Goal: Information Seeking & Learning: Check status

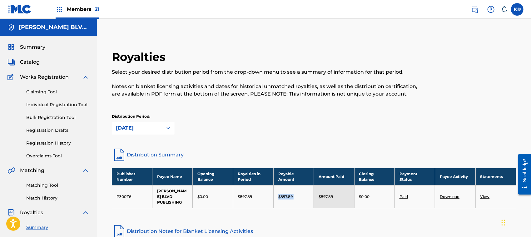
click at [87, 14] on div "Members 21" at bounding box center [78, 9] width 44 height 18
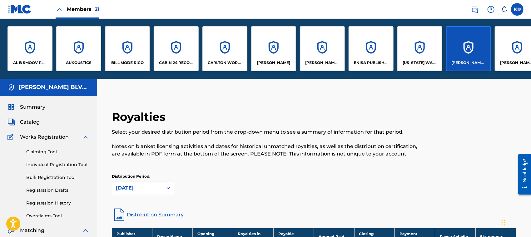
click at [39, 56] on div "AL B SMOOV PUBLISHING" at bounding box center [29, 48] width 45 height 45
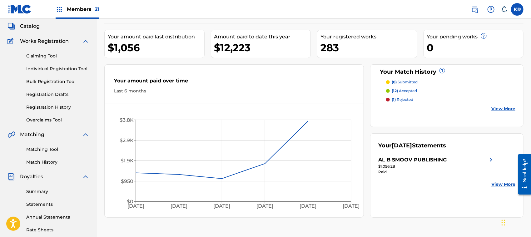
scroll to position [83, 0]
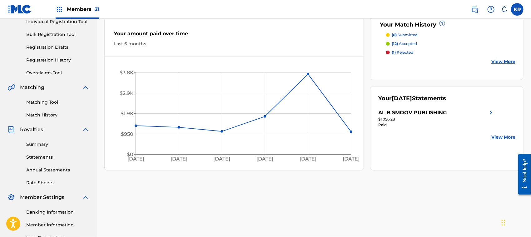
click at [51, 211] on link "Banking Information" at bounding box center [57, 212] width 63 height 7
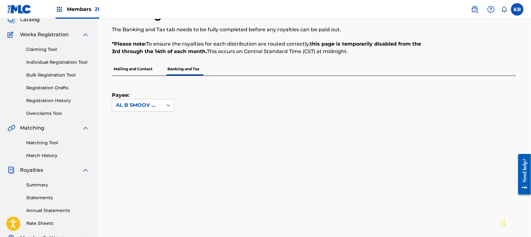
scroll to position [83, 0]
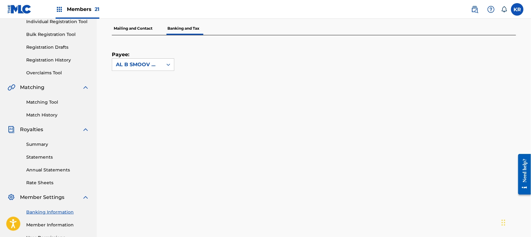
click at [40, 147] on link "Summary" at bounding box center [57, 144] width 63 height 7
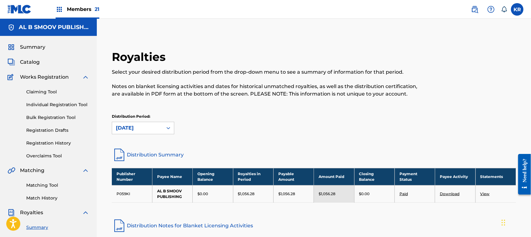
click at [246, 192] on p "$1,056.28" at bounding box center [246, 194] width 17 height 6
copy p "1,056.28"
click at [86, 9] on span "Members 21" at bounding box center [83, 9] width 32 height 7
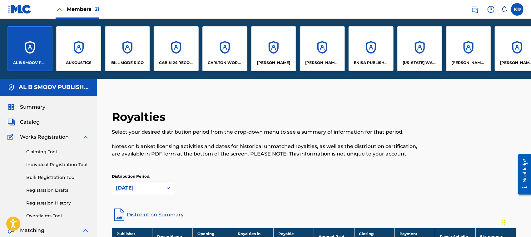
click at [120, 51] on div "BILL MODE RICO" at bounding box center [127, 48] width 45 height 45
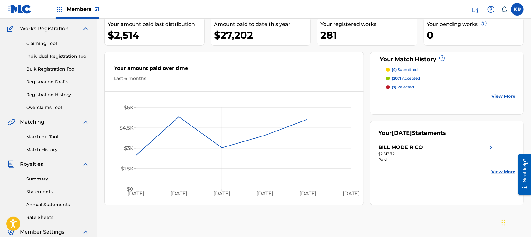
scroll to position [83, 0]
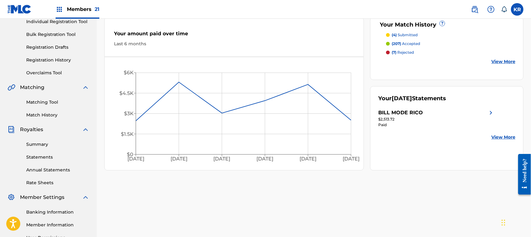
click at [47, 146] on link "Summary" at bounding box center [57, 144] width 63 height 7
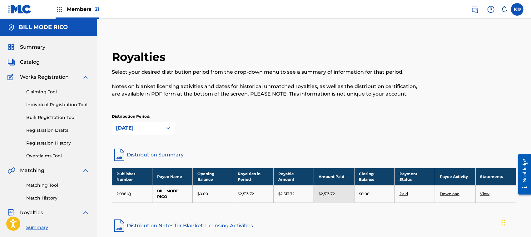
click at [243, 194] on p "$2,513.72" at bounding box center [246, 194] width 16 height 6
copy p "2,513.72"
click at [89, 9] on span "Members 21" at bounding box center [83, 9] width 32 height 7
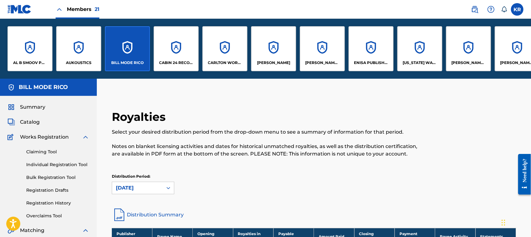
click at [222, 53] on div "CARLTON WORLDWIDE MUSIC" at bounding box center [224, 48] width 45 height 45
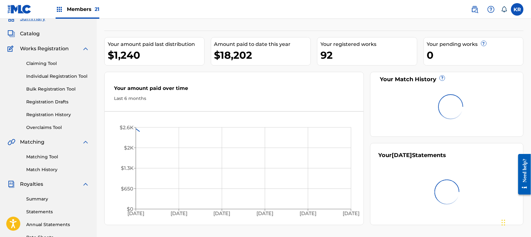
scroll to position [42, 0]
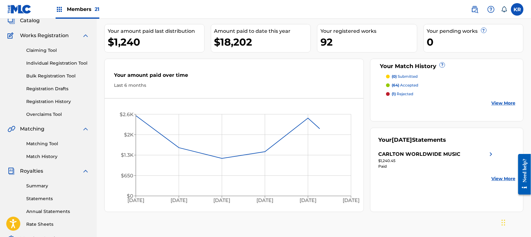
click at [40, 183] on link "Summary" at bounding box center [57, 186] width 63 height 7
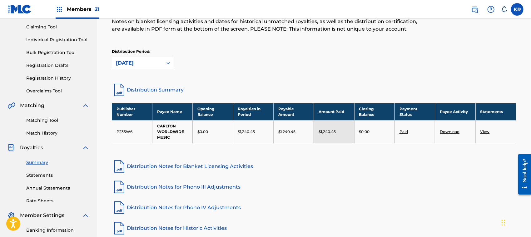
scroll to position [83, 0]
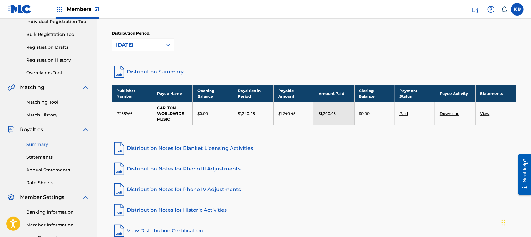
click at [246, 115] on p "$1,240.45" at bounding box center [246, 114] width 17 height 6
copy p "1,240.45"
click at [171, 43] on icon at bounding box center [168, 45] width 6 height 6
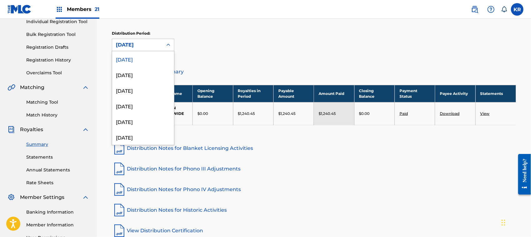
click at [82, 6] on span "Members 21" at bounding box center [83, 9] width 32 height 7
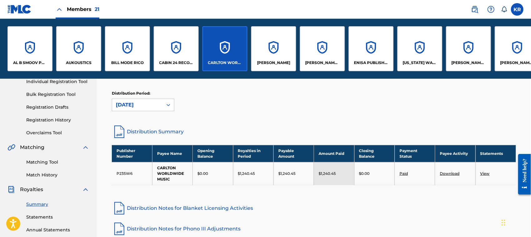
scroll to position [143, 0]
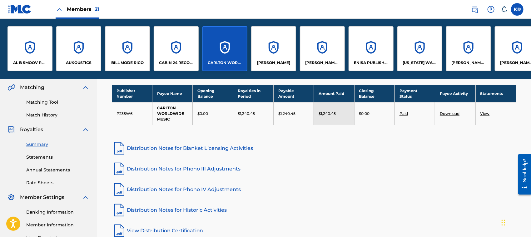
click at [358, 52] on div "ENISA PUBLISHING" at bounding box center [371, 48] width 45 height 45
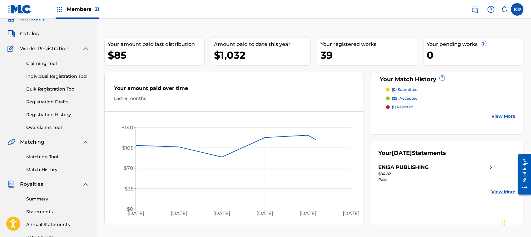
scroll to position [42, 0]
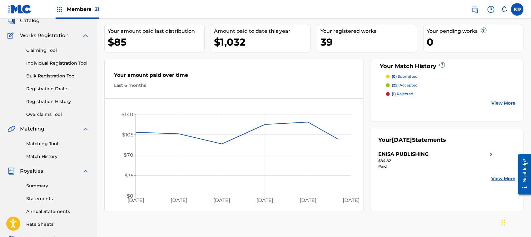
click at [50, 188] on link "Summary" at bounding box center [57, 186] width 63 height 7
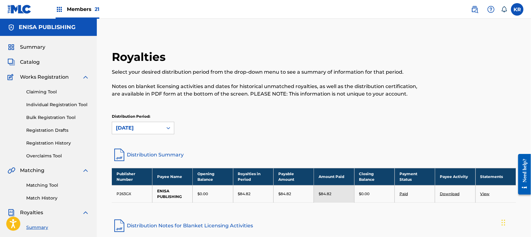
click at [249, 194] on p "$84.82" at bounding box center [244, 194] width 13 height 6
copy p "84.82"
click at [150, 124] on div "[DATE]" at bounding box center [137, 128] width 51 height 12
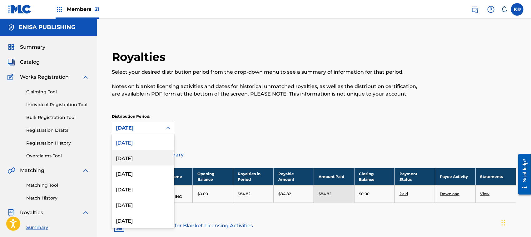
click at [147, 154] on div "[DATE]" at bounding box center [143, 158] width 62 height 16
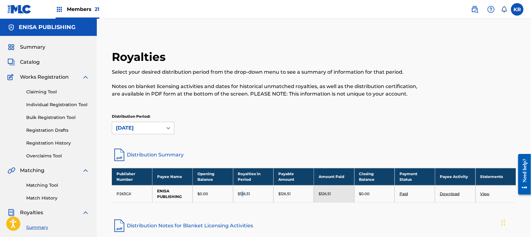
click at [242, 194] on p "$126.51" at bounding box center [244, 194] width 12 height 6
click at [241, 193] on p "$126.51" at bounding box center [244, 194] width 12 height 6
click at [69, 6] on span "Members 21" at bounding box center [83, 9] width 32 height 7
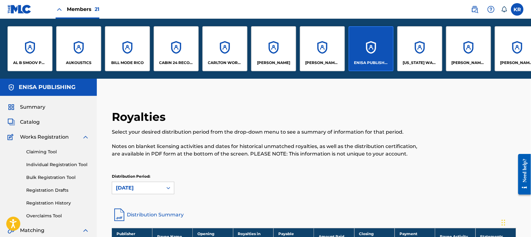
click at [309, 50] on div "[PERSON_NAME] PUBLISHING" at bounding box center [322, 48] width 45 height 45
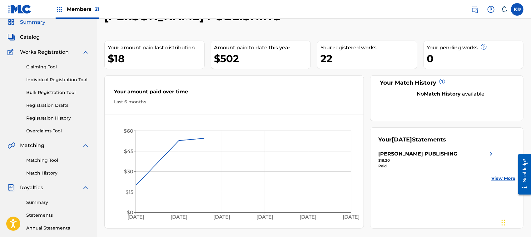
scroll to position [42, 0]
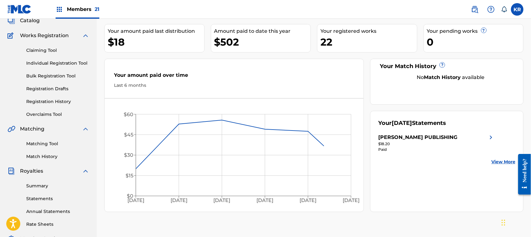
click at [45, 185] on link "Summary" at bounding box center [57, 186] width 63 height 7
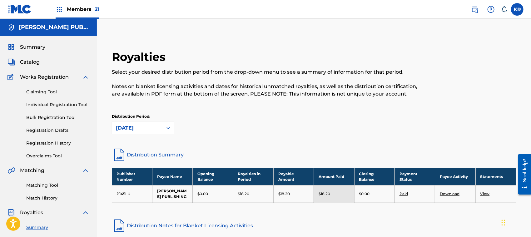
click at [85, 7] on span "Members 21" at bounding box center [83, 9] width 32 height 7
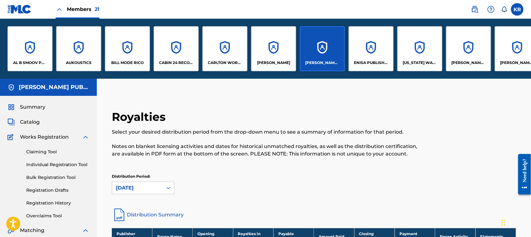
click at [413, 54] on div "[US_STATE] WATER SONGS" at bounding box center [419, 48] width 45 height 45
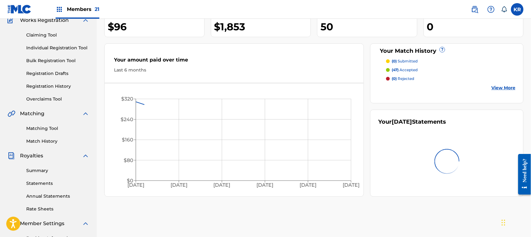
scroll to position [83, 0]
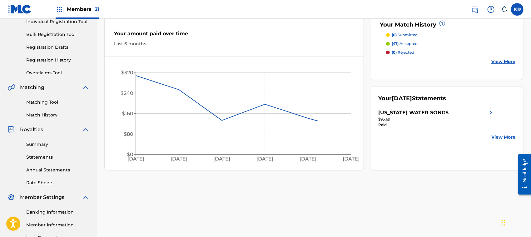
click at [33, 146] on link "Summary" at bounding box center [57, 144] width 63 height 7
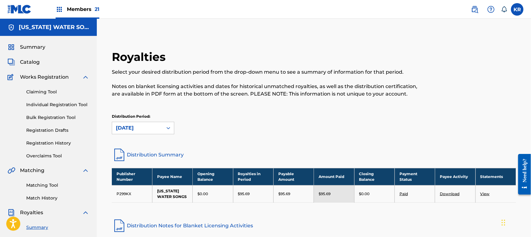
click at [84, 6] on span "Members 21" at bounding box center [83, 9] width 32 height 7
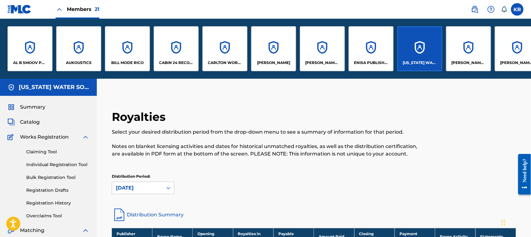
click at [481, 56] on div "[PERSON_NAME] BLVD PUBLISHING" at bounding box center [468, 48] width 45 height 45
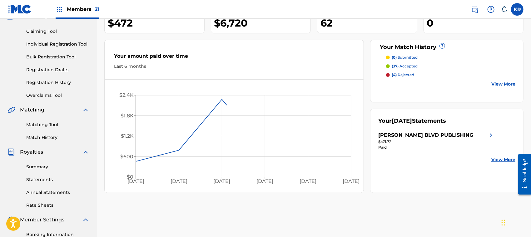
scroll to position [83, 0]
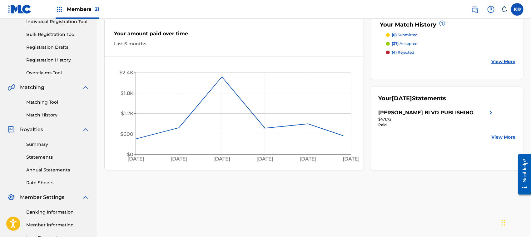
click at [38, 147] on link "Summary" at bounding box center [57, 144] width 63 height 7
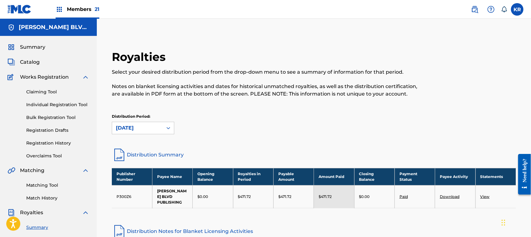
click at [245, 194] on p "$471.72" at bounding box center [244, 197] width 13 height 6
copy p "471.72"
click at [89, 8] on span "Members 21" at bounding box center [83, 9] width 32 height 7
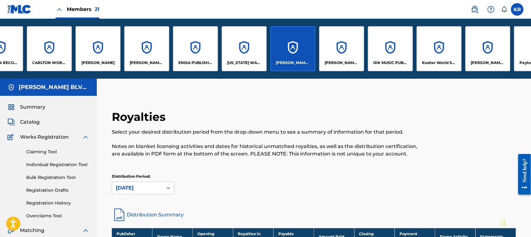
scroll to position [0, 342]
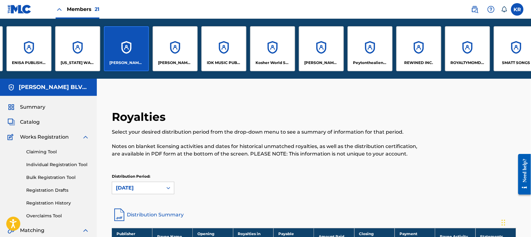
click at [225, 50] on div "IDK MUSIC PUBLISHING" at bounding box center [223, 48] width 45 height 45
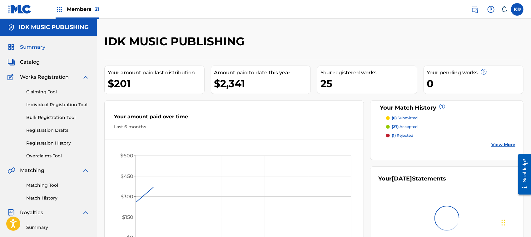
scroll to position [125, 0]
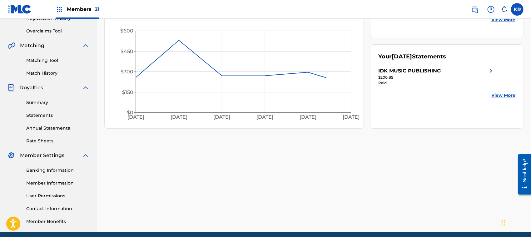
click at [41, 104] on link "Summary" at bounding box center [57, 102] width 63 height 7
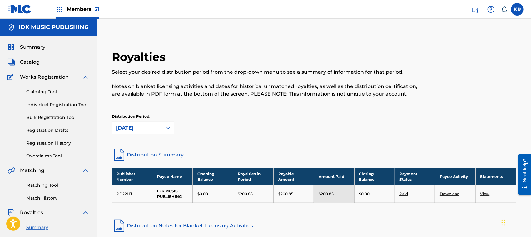
click at [250, 194] on p "$200.85" at bounding box center [245, 194] width 15 height 6
click at [76, 9] on span "Members 21" at bounding box center [83, 9] width 32 height 7
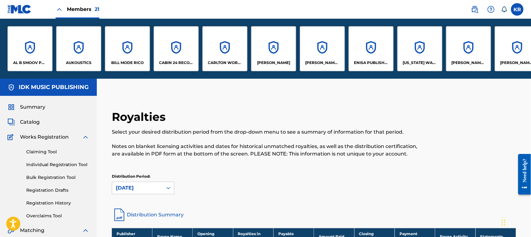
drag, startPoint x: 165, startPoint y: 79, endPoint x: 274, endPoint y: 81, distance: 109.7
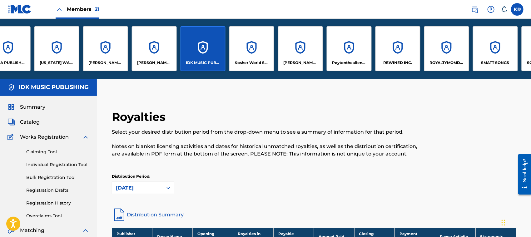
scroll to position [0, 387]
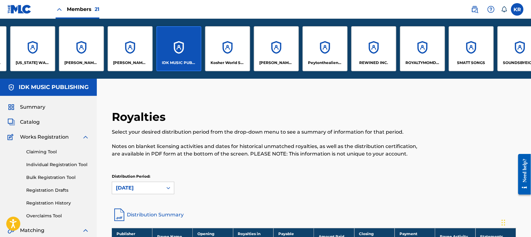
click at [231, 56] on div "Kosher World Songs" at bounding box center [227, 48] width 45 height 45
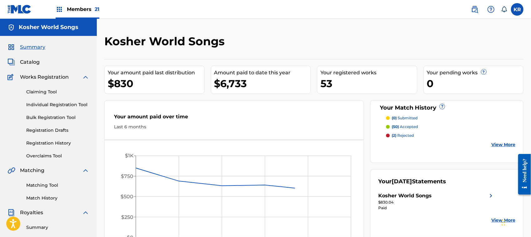
click at [75, 9] on span "Members 21" at bounding box center [83, 9] width 32 height 7
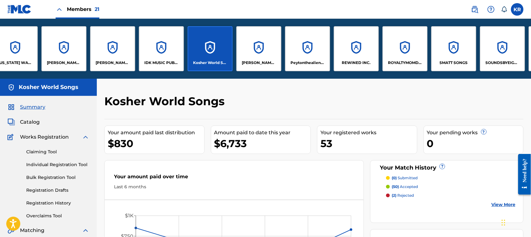
scroll to position [0, 414]
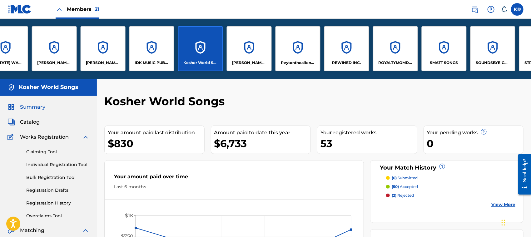
click at [243, 53] on div "[PERSON_NAME] PUBLISHING" at bounding box center [249, 48] width 45 height 45
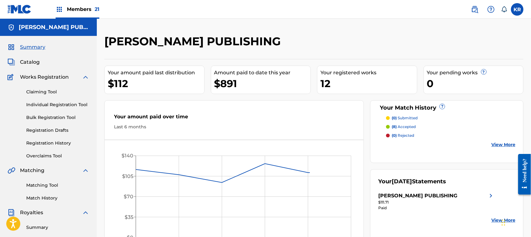
click at [49, 226] on link "Summary" at bounding box center [57, 227] width 63 height 7
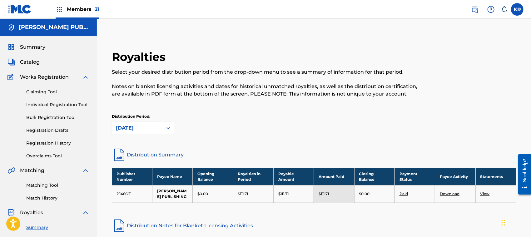
click at [241, 194] on p "$111.71" at bounding box center [243, 194] width 10 height 6
click at [90, 10] on span "Members 21" at bounding box center [83, 9] width 32 height 7
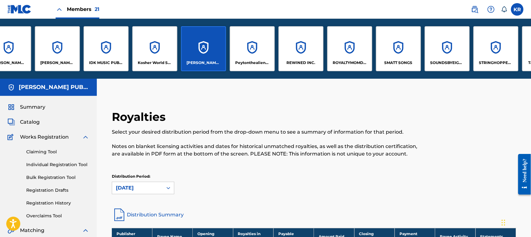
scroll to position [0, 503]
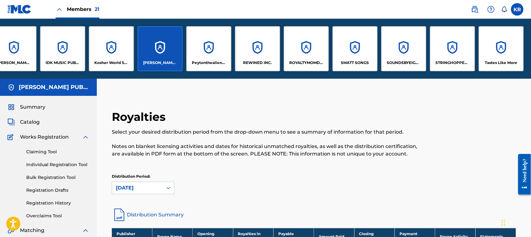
click at [192, 42] on div "Peytonthealien Music" at bounding box center [208, 48] width 45 height 45
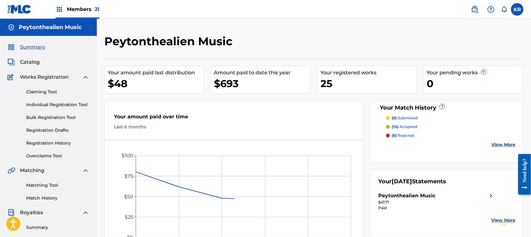
click at [36, 227] on link "Summary" at bounding box center [57, 227] width 63 height 7
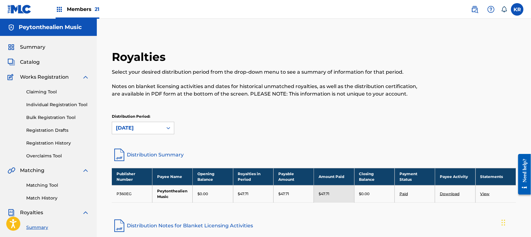
click at [245, 191] on p "$47.71" at bounding box center [243, 194] width 11 height 6
copy p "47.71"
click at [87, 5] on div "Members 21" at bounding box center [78, 9] width 44 height 18
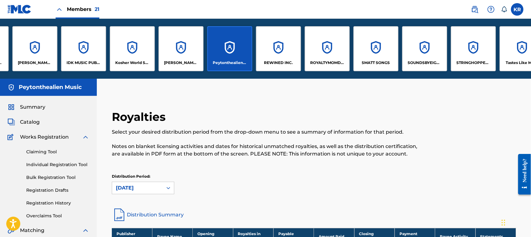
scroll to position [0, 503]
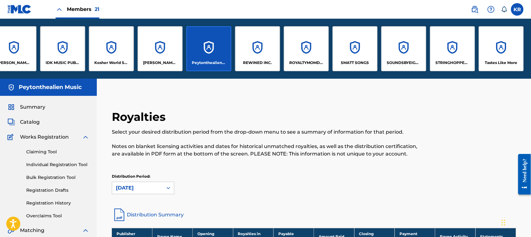
click at [402, 51] on div "SOUNDSBYEIGHTEEN" at bounding box center [403, 48] width 45 height 45
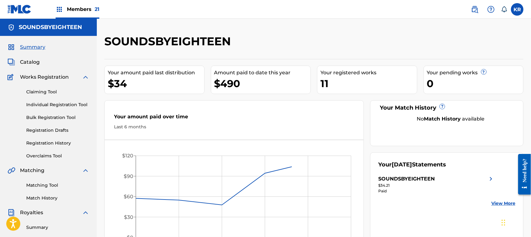
click at [44, 226] on link "Summary" at bounding box center [57, 227] width 63 height 7
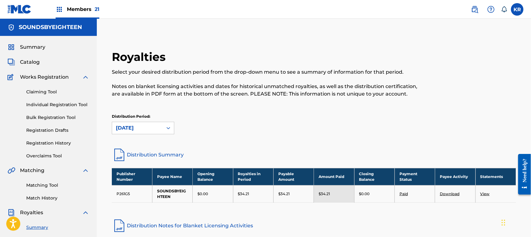
scroll to position [83, 0]
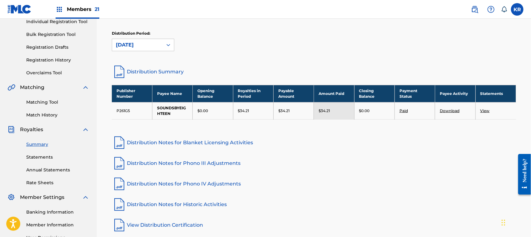
click at [240, 111] on p "$34.21" at bounding box center [243, 111] width 11 height 6
copy p "34.21"
click at [137, 47] on div "[DATE]" at bounding box center [137, 44] width 43 height 7
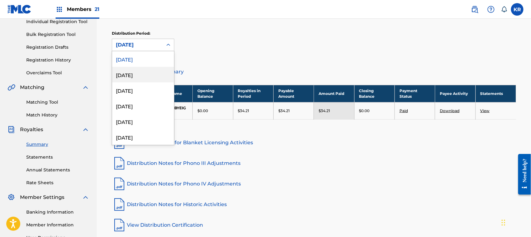
click at [139, 72] on div "[DATE]" at bounding box center [143, 75] width 62 height 16
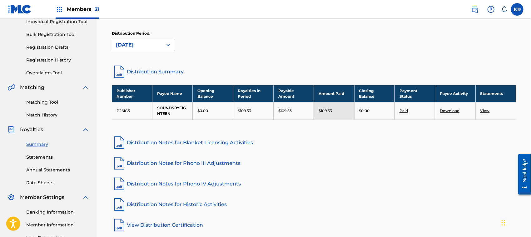
click at [291, 110] on p "$109.53" at bounding box center [284, 111] width 13 height 6
click at [284, 109] on p "$109.53" at bounding box center [284, 111] width 13 height 6
copy p "109.53"
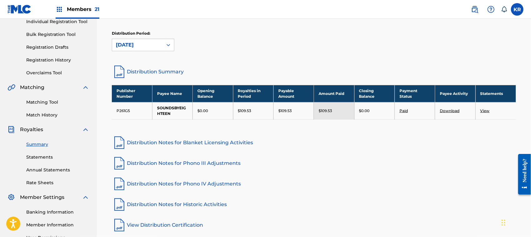
click at [92, 10] on span "Members 21" at bounding box center [83, 9] width 32 height 7
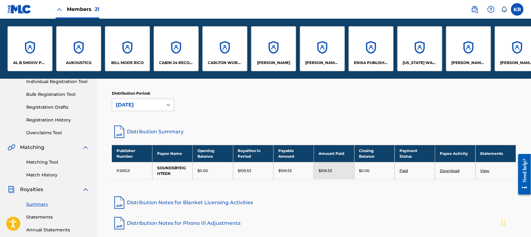
scroll to position [143, 0]
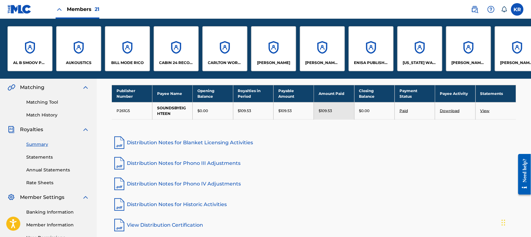
drag, startPoint x: 236, startPoint y: 79, endPoint x: 377, endPoint y: 79, distance: 140.3
click at [377, 79] on div "Royalties Select your desired distribution period from the drop-down menu to se…" at bounding box center [313, 100] width 419 height 266
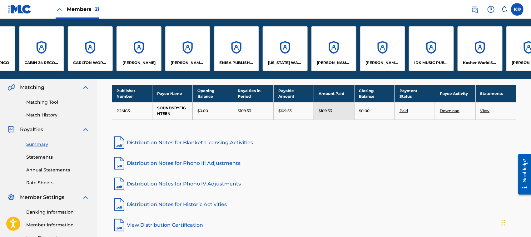
scroll to position [0, 503]
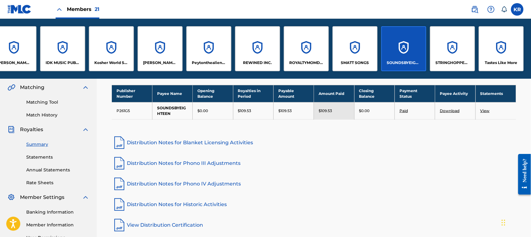
click at [470, 60] on div "STRINGHOPPER MUSIC PUBLISHING" at bounding box center [453, 63] width 40 height 6
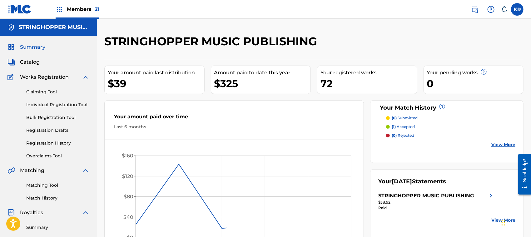
click at [45, 225] on link "Summary" at bounding box center [57, 227] width 63 height 7
